Goal: Information Seeking & Learning: Find specific page/section

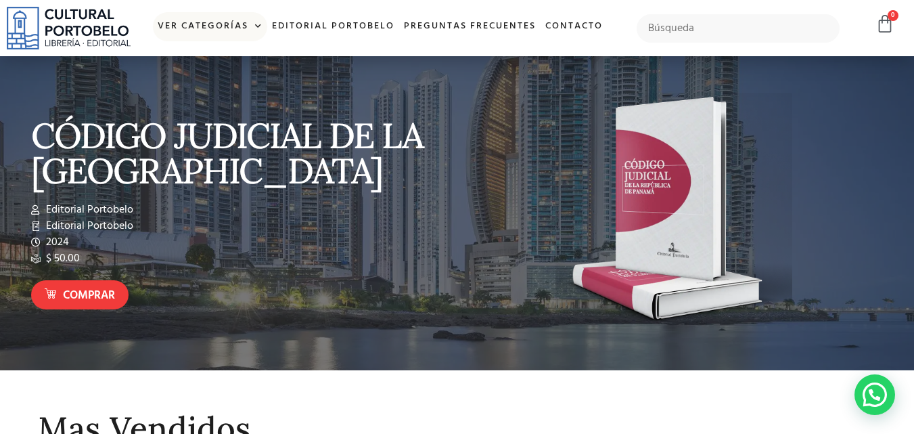
click at [244, 24] on link "Ver Categorías" at bounding box center [210, 26] width 114 height 29
click at [251, 24] on span at bounding box center [255, 26] width 14 height 20
click at [478, 28] on link "Preguntas frecuentes" at bounding box center [469, 26] width 141 height 29
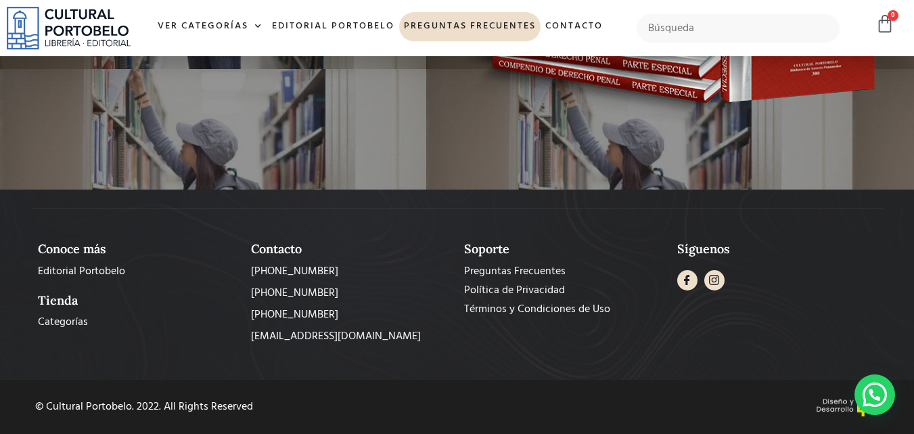
scroll to position [2363, 0]
